Goal: Transaction & Acquisition: Purchase product/service

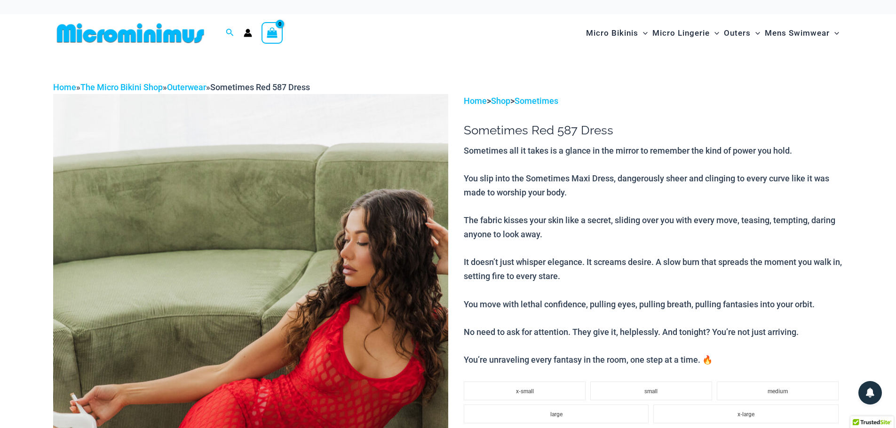
click at [146, 34] on img at bounding box center [130, 33] width 155 height 21
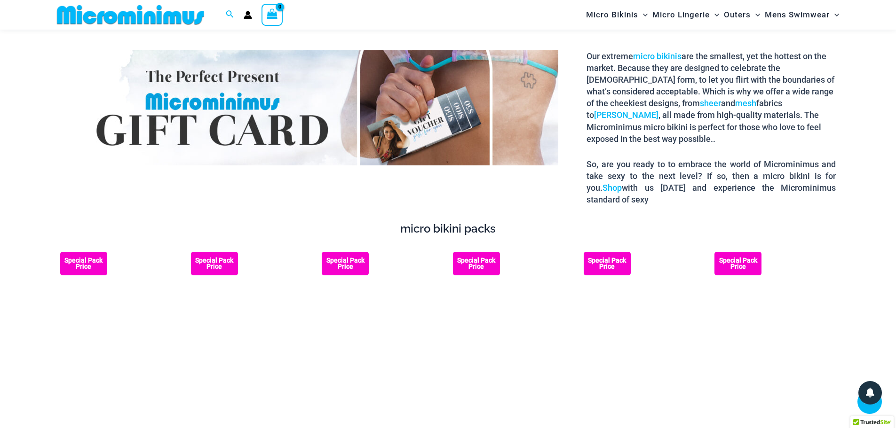
scroll to position [1403, 0]
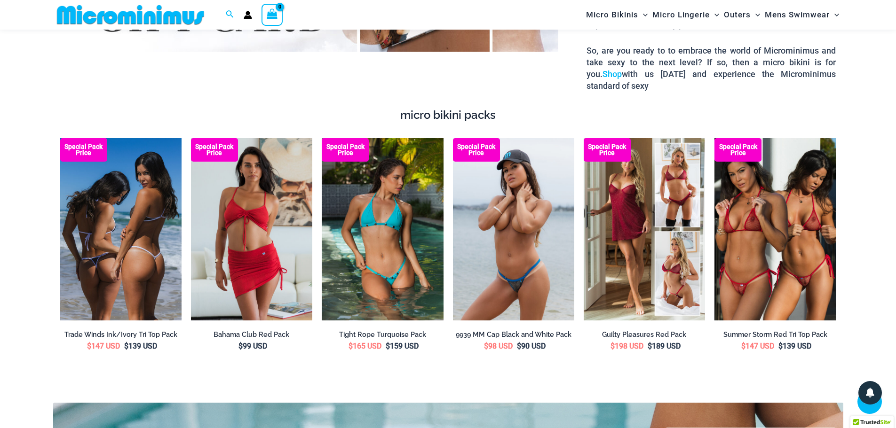
click at [153, 225] on img at bounding box center [120, 229] width 121 height 182
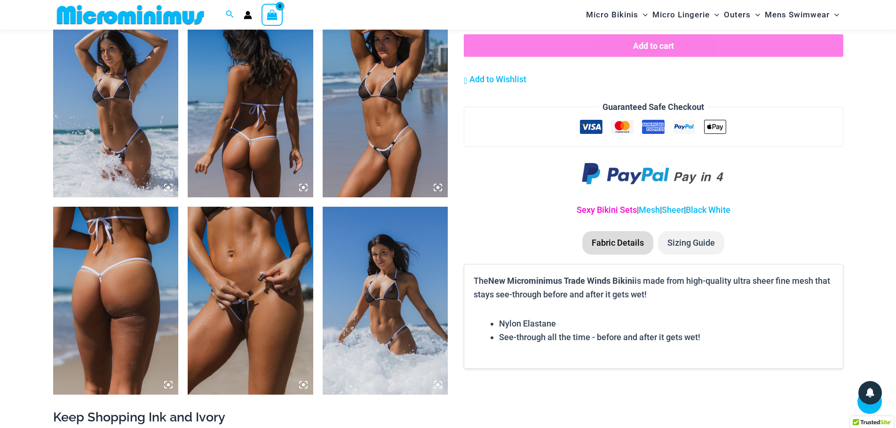
scroll to position [1078, 0]
